Goal: Information Seeking & Learning: Learn about a topic

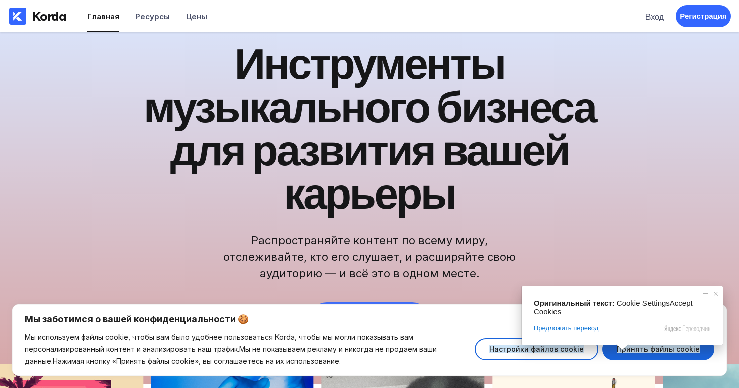
click at [695, 248] on div "🚀 Теперь доступна бесплатная миграция дистрибьюторов! Инструменты музыкального …" at bounding box center [369, 208] width 739 height 352
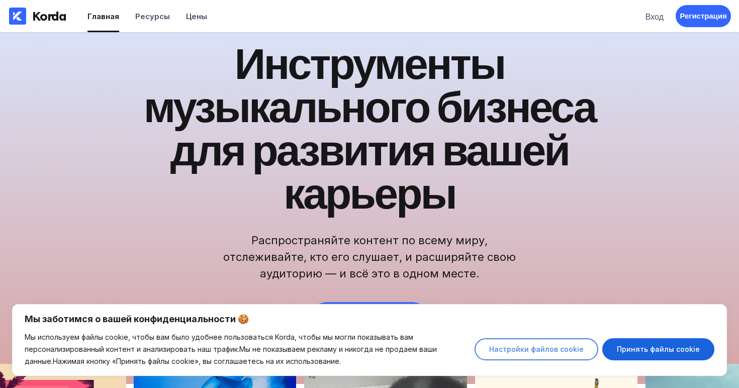
click at [566, 351] on ya-tr-span "Настройки файлов cookie" at bounding box center [536, 349] width 94 height 9
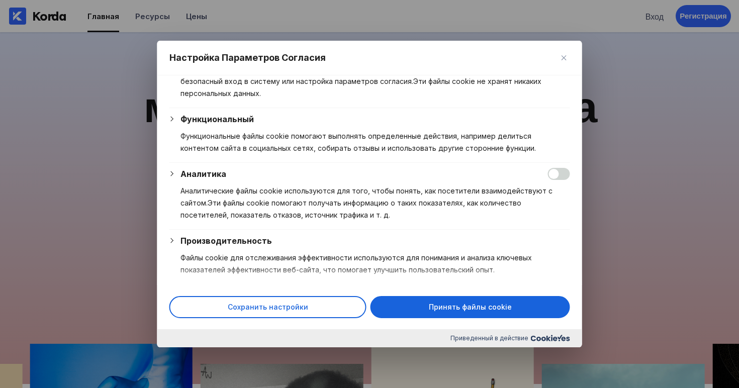
scroll to position [108, 0]
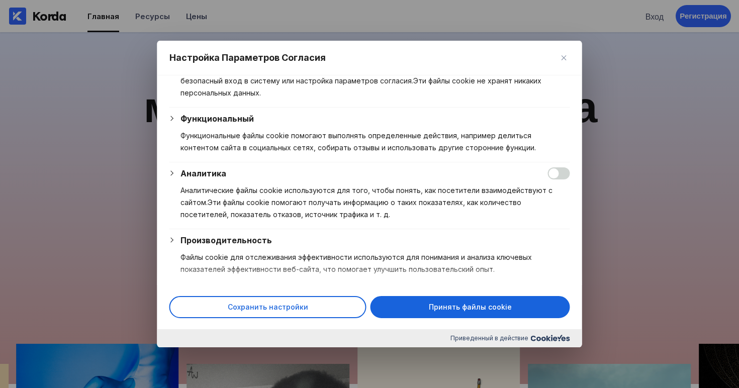
click at [343, 119] on div "Функциональный" at bounding box center [375, 119] width 390 height 12
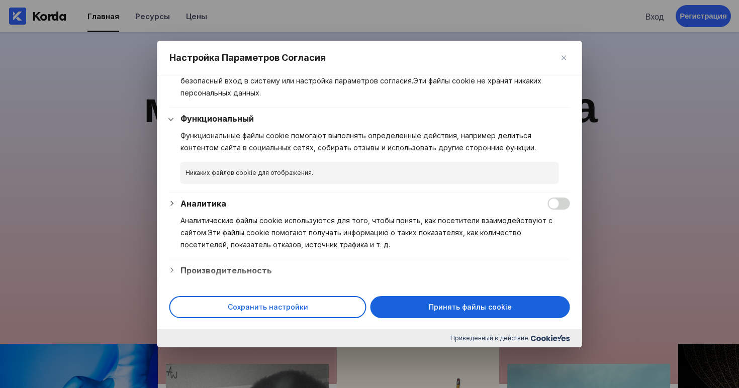
click at [343, 119] on div "Функциональный" at bounding box center [375, 119] width 390 height 12
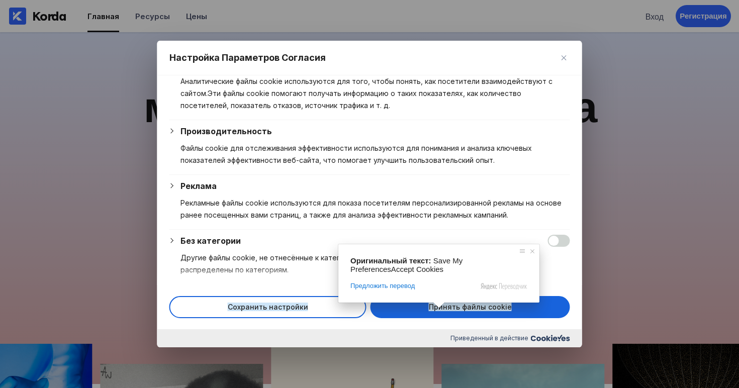
scroll to position [221, 0]
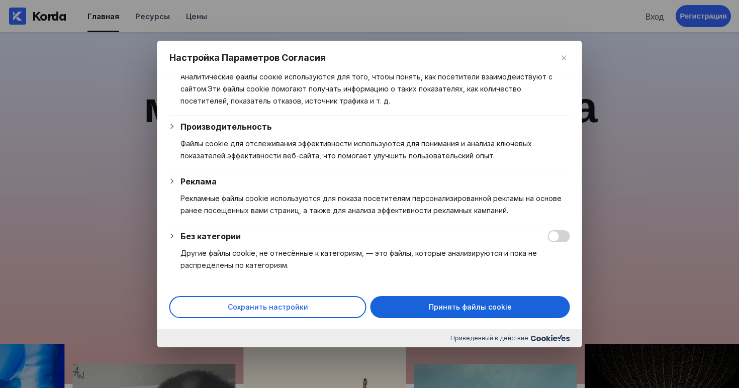
click at [435, 190] on div "Реклама Рекламные файлы cookie используются для показа посетителям персонализир…" at bounding box center [375, 199] width 390 height 49
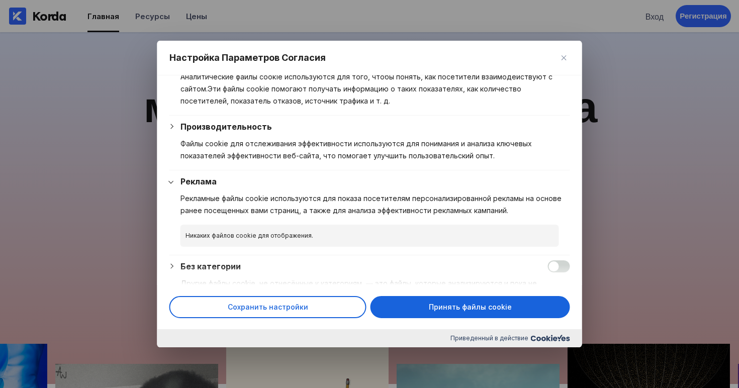
click at [435, 190] on div "Реклама Рекламные файлы cookie используются для показа посетителям персонализир…" at bounding box center [375, 199] width 390 height 49
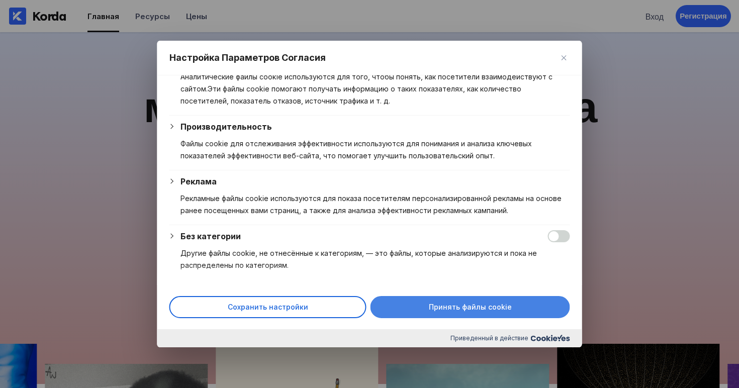
click at [465, 301] on button "Принять файлы cookie" at bounding box center [470, 307] width 200 height 22
checkbox input "true"
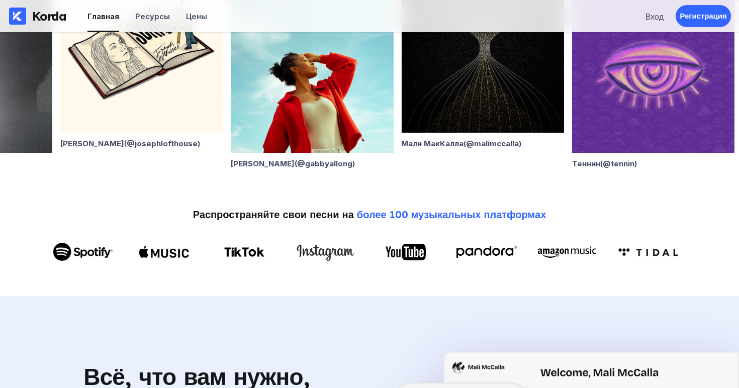
scroll to position [406, 0]
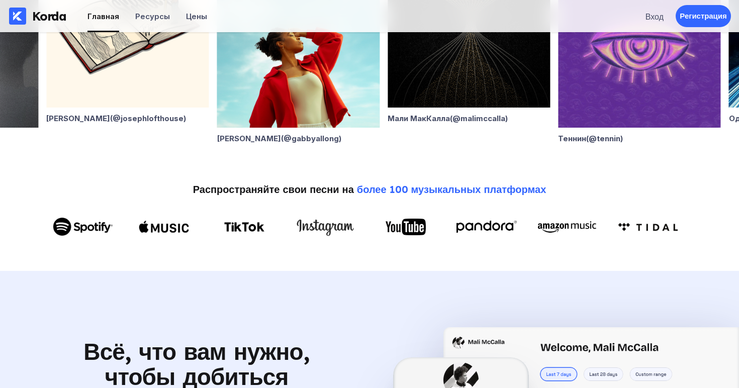
click at [470, 188] on ya-tr-span "более 100 музыкальных платформах" at bounding box center [451, 189] width 189 height 13
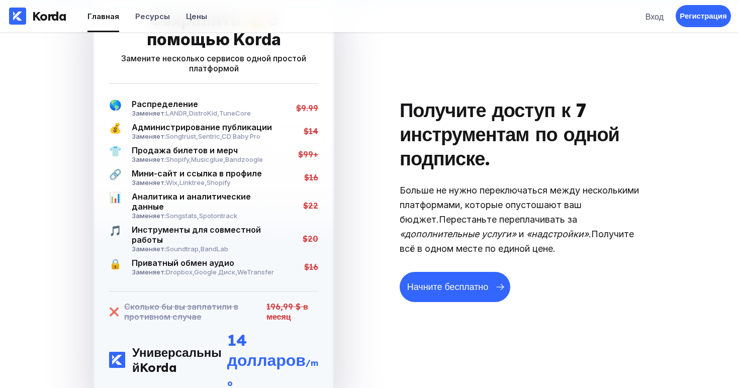
scroll to position [1753, 0]
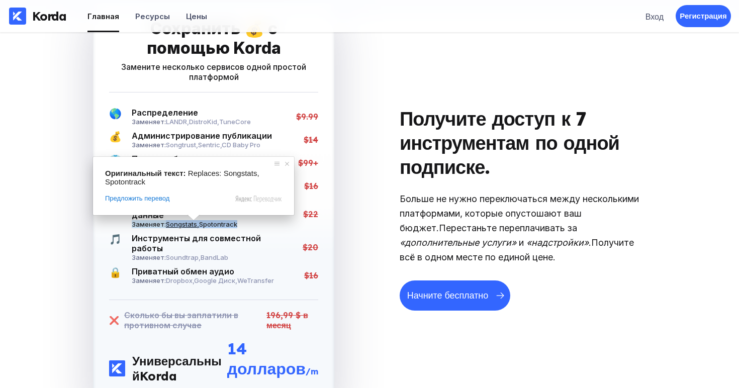
drag, startPoint x: 248, startPoint y: 220, endPoint x: 166, endPoint y: 221, distance: 81.9
click at [166, 221] on div "Заменяет: Songstats , Spotontrack" at bounding box center [205, 224] width 146 height 8
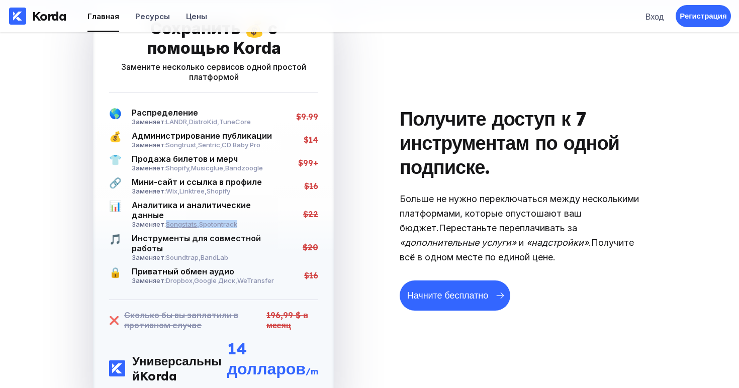
copy div "Songstats , Spotontrack"
click at [341, 205] on div "Сохранить 💰 с помощью Korda Замените несколько сервисов одной простой платформо…" at bounding box center [214, 209] width 312 height 412
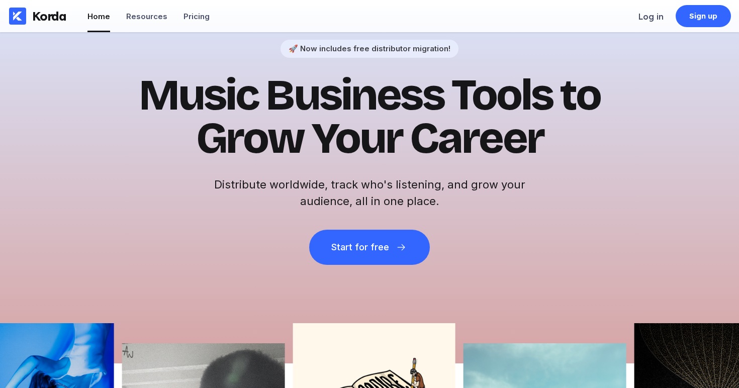
scroll to position [0, 0]
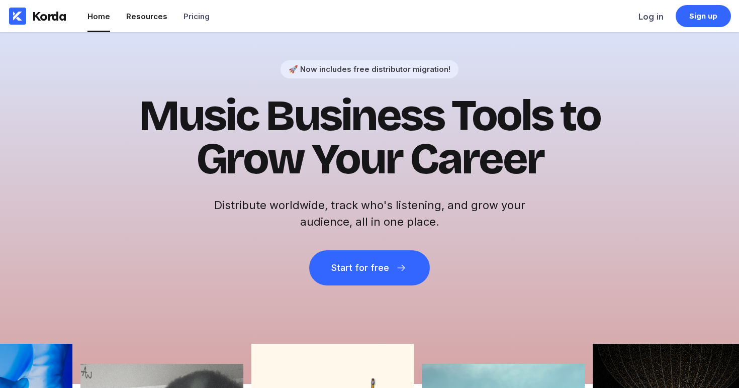
click at [146, 19] on ya-tr-span "Resources" at bounding box center [146, 17] width 41 height 10
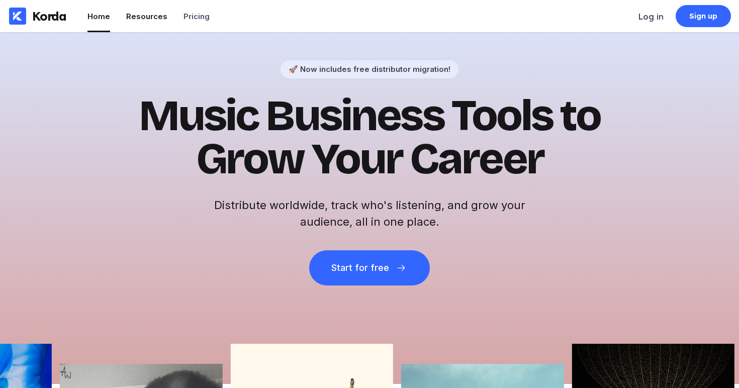
click at [144, 15] on ya-tr-span "Resources" at bounding box center [146, 17] width 41 height 10
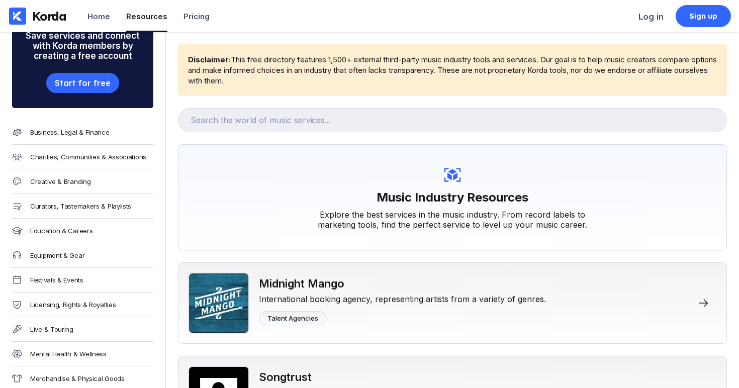
scroll to position [91, 0]
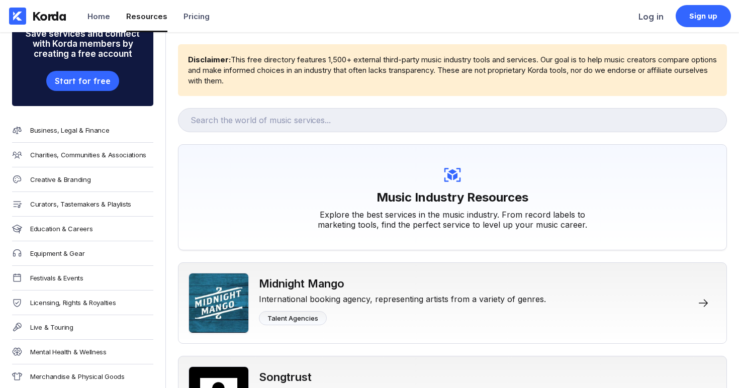
click at [86, 275] on div "Festivals & Events" at bounding box center [82, 278] width 141 height 25
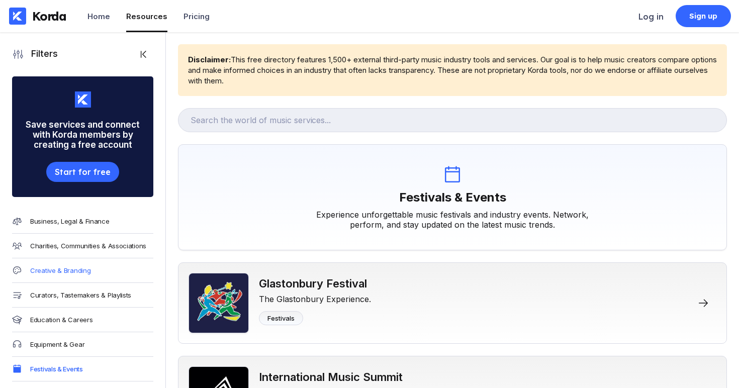
click at [87, 271] on div "Creative & Branding" at bounding box center [60, 270] width 60 height 8
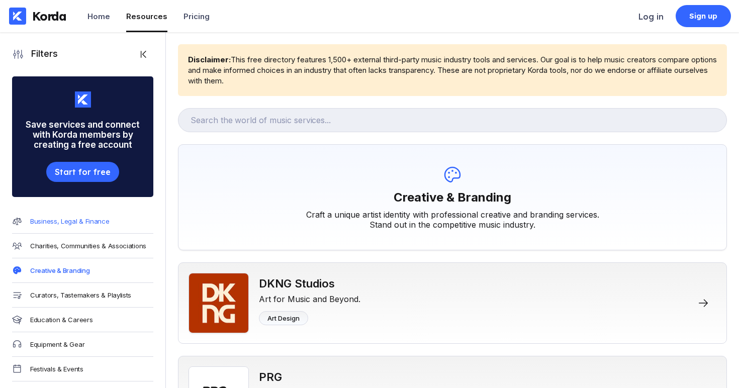
click at [90, 223] on div "Business, Legal & Finance" at bounding box center [69, 221] width 79 height 8
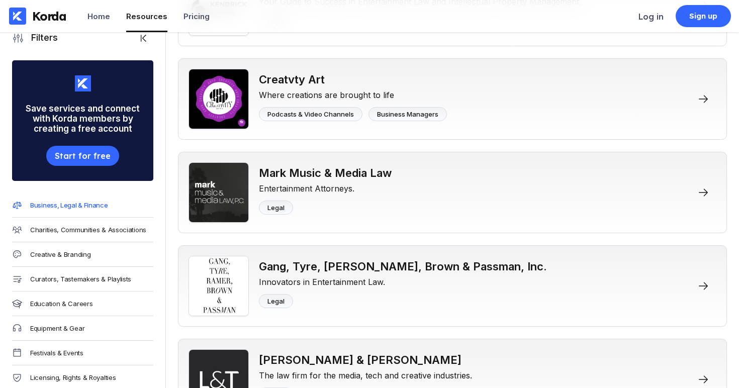
scroll to position [392, 0]
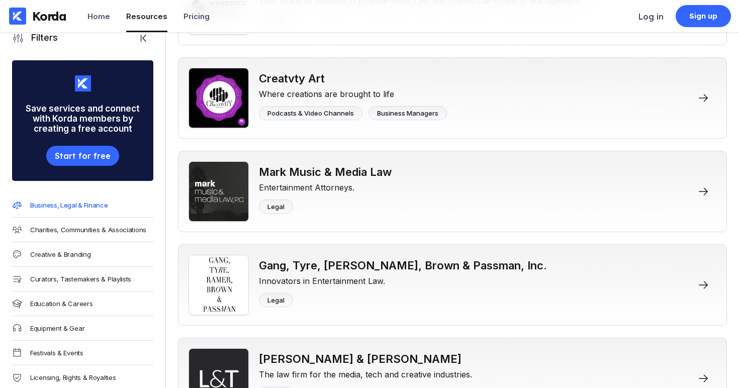
click at [127, 224] on div "Charities, Communities & Associations" at bounding box center [82, 230] width 141 height 25
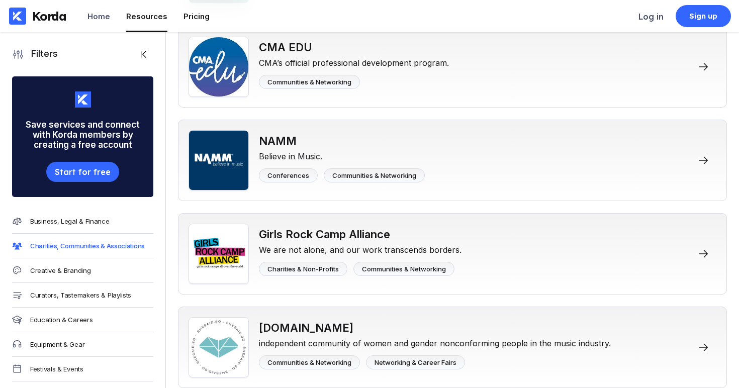
click at [185, 17] on div "Pricing" at bounding box center [196, 17] width 26 height 10
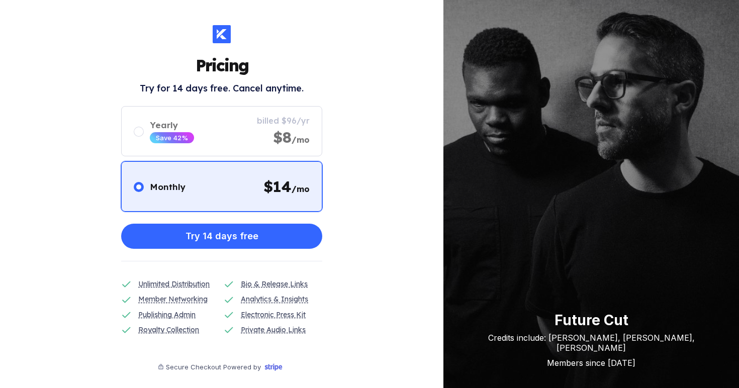
scroll to position [10, 0]
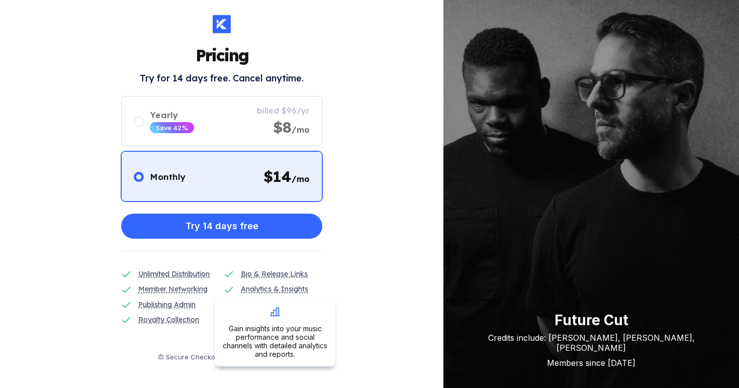
click at [295, 288] on div "Analytics & Insights" at bounding box center [274, 288] width 67 height 11
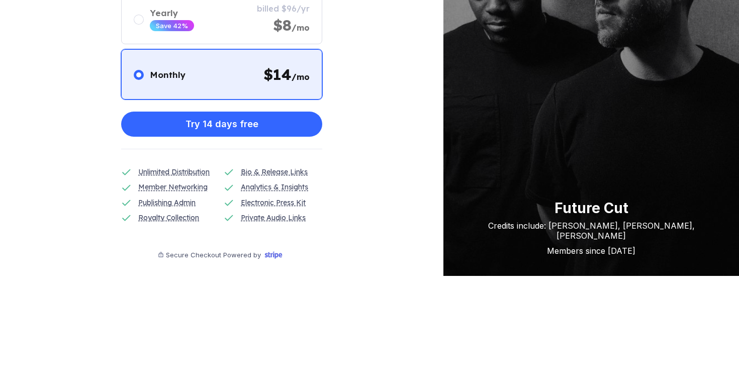
scroll to position [0, 0]
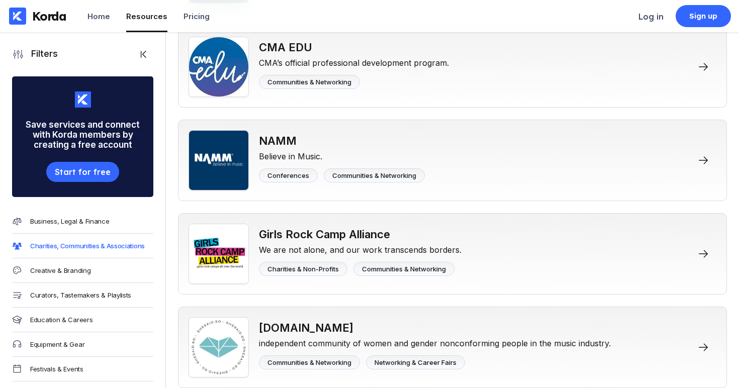
scroll to position [255, 0]
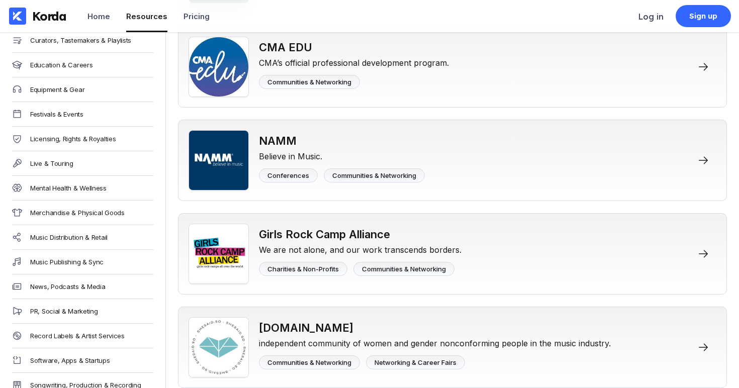
click at [112, 314] on div "PR, Social & Marketing" at bounding box center [82, 311] width 141 height 25
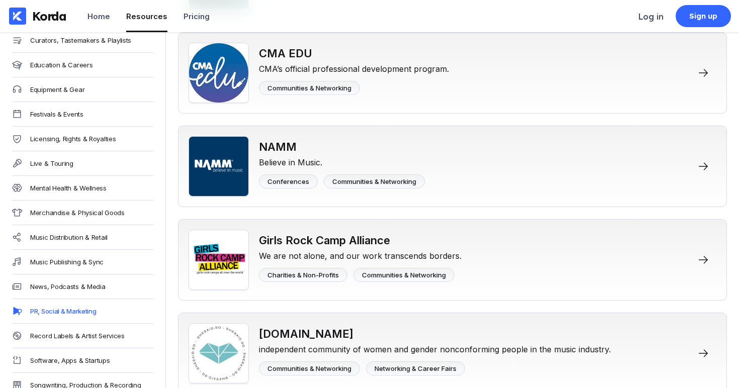
click at [87, 311] on div "PR, Social & Marketing" at bounding box center [63, 311] width 66 height 8
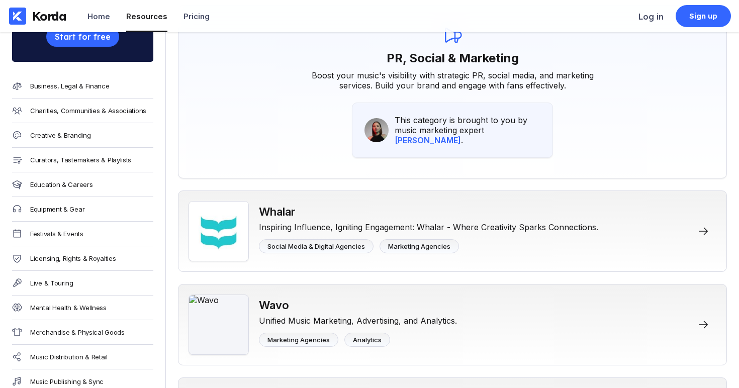
scroll to position [160, 0]
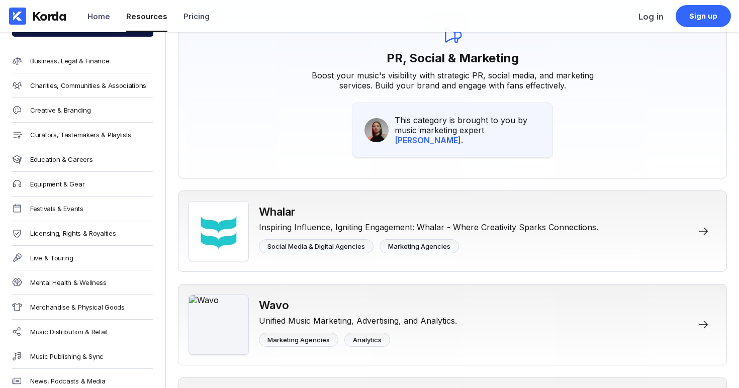
click at [83, 250] on div "Live & Touring" at bounding box center [82, 258] width 141 height 25
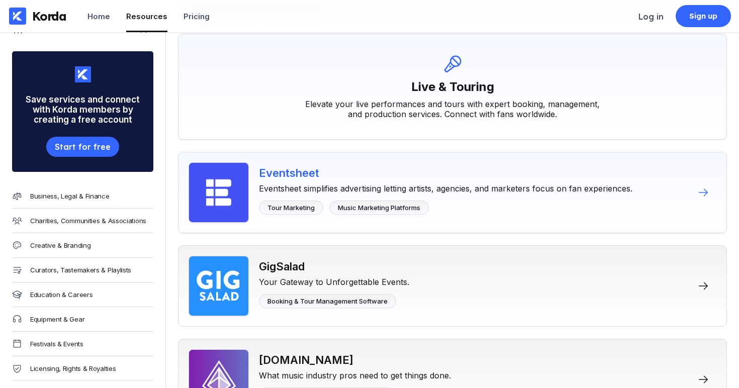
scroll to position [153, 0]
